Goal: Answer question/provide support: Share knowledge or assist other users

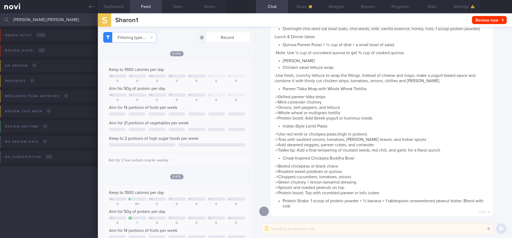
scroll to position [387, 0]
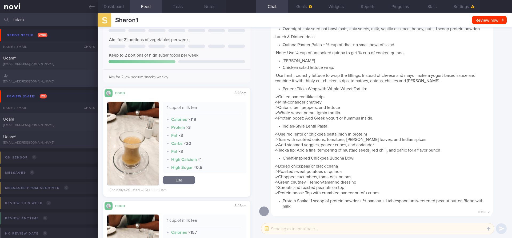
type input "udara"
drag, startPoint x: 40, startPoint y: 80, endPoint x: 42, endPoint y: 122, distance: 42.7
click at [42, 122] on div "Needs setup 2 / 140 Name / Email Chats Setup tasks needed UdaraY [EMAIL_ADDRESS…" at bounding box center [256, 172] width 512 height 292
click at [42, 122] on div "Udara [EMAIL_ADDRESS][DOMAIN_NAME]" at bounding box center [49, 122] width 98 height 11
type input "Sample summary"
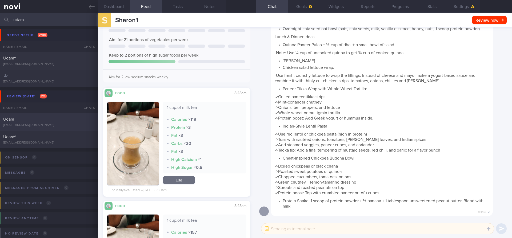
select select "4"
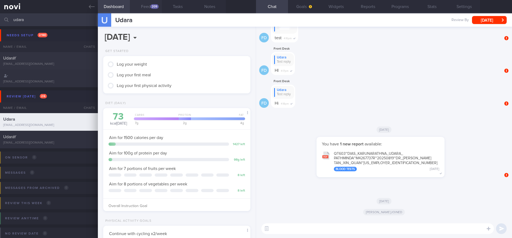
click at [151, 7] on div "209" at bounding box center [155, 6] width 8 height 5
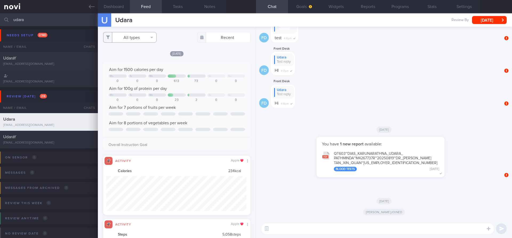
click at [140, 38] on button "All types" at bounding box center [129, 37] width 53 height 11
click at [124, 54] on button "Activity" at bounding box center [130, 56] width 53 height 8
checkbox input "false"
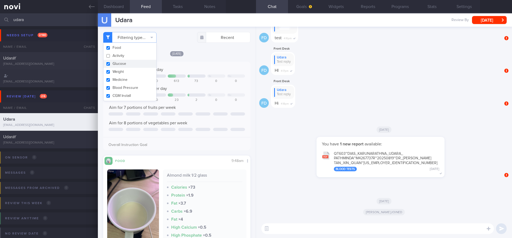
click at [123, 69] on button "Weight" at bounding box center [130, 72] width 53 height 8
checkbox input "false"
click at [124, 65] on button "Glucose" at bounding box center [130, 64] width 53 height 8
checkbox input "false"
click at [122, 78] on button "Medicine" at bounding box center [130, 80] width 53 height 8
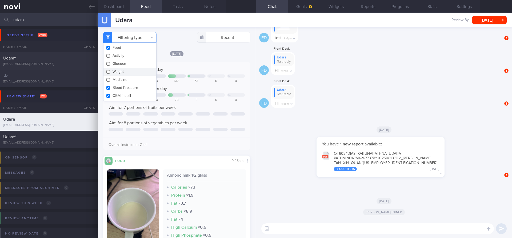
checkbox input "false"
click at [121, 90] on button "Blood Pressure" at bounding box center [130, 88] width 53 height 8
checkbox input "false"
click at [121, 98] on button "CGM Install" at bounding box center [130, 96] width 53 height 8
checkbox input "false"
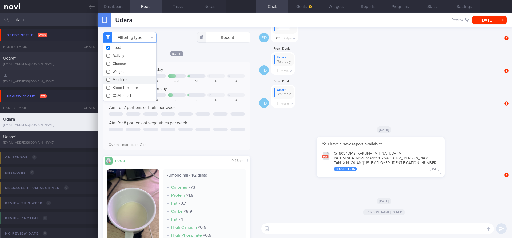
click at [197, 56] on div "[DATE] Aim for 1500 calories per day Mo Tu We Sa Su 0 0 0 613 73 0 0 Aim for 10…" at bounding box center [176, 158] width 147 height 214
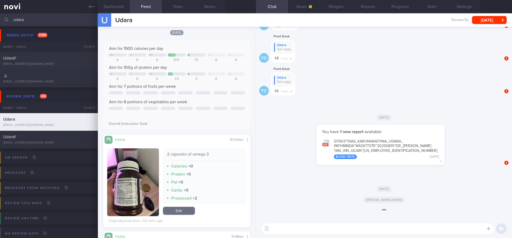
scroll to position [147, 0]
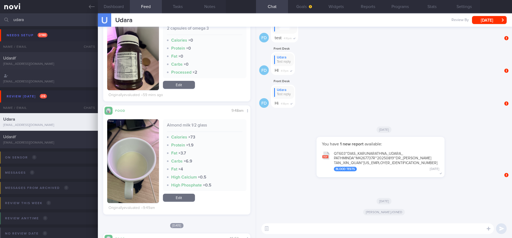
click at [140, 66] on button "button" at bounding box center [133, 56] width 52 height 68
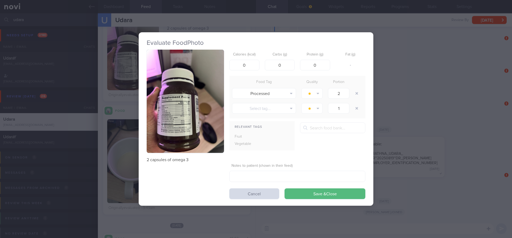
click at [203, 92] on button "button" at bounding box center [185, 101] width 77 height 103
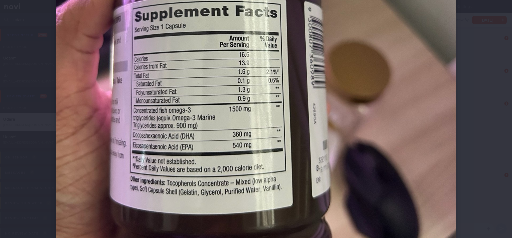
scroll to position [255, 0]
click at [254, 60] on img at bounding box center [256, 33] width 400 height 534
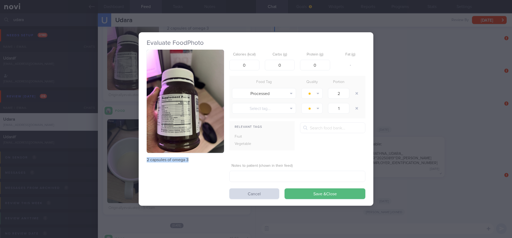
drag, startPoint x: 192, startPoint y: 159, endPoint x: 146, endPoint y: 159, distance: 45.9
click at [146, 159] on div "Evaluate Food Photo 2 capsules of omega 3 Calories (kcal) 0 Carbs (g) 0 Protein…" at bounding box center [256, 118] width 235 height 173
copy p "2 capsules of omega 3"
